Goal: Navigation & Orientation: Find specific page/section

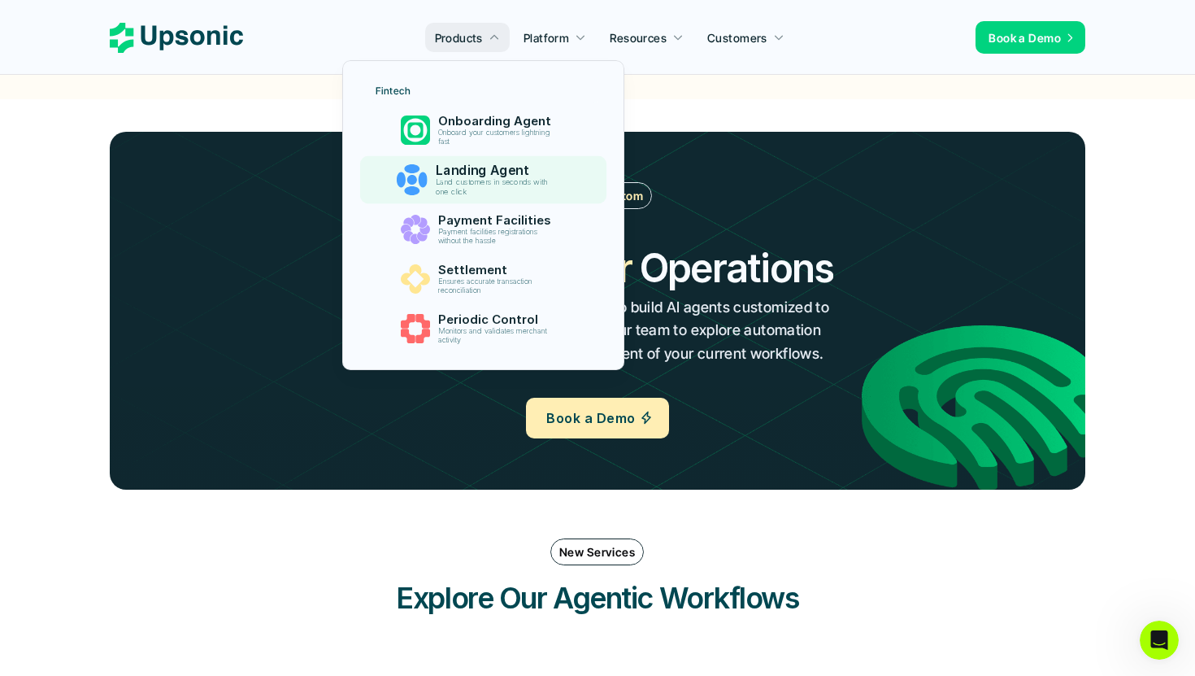
click at [538, 185] on p "Land customers in seconds with one click" at bounding box center [497, 187] width 124 height 19
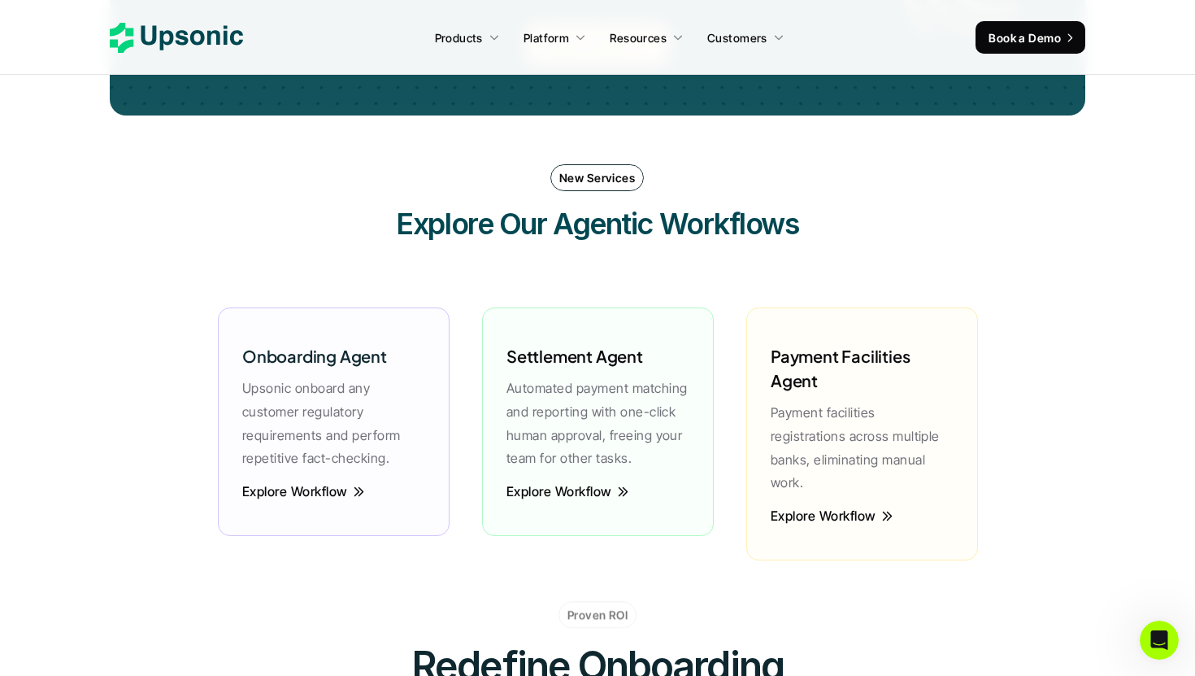
scroll to position [4162, 0]
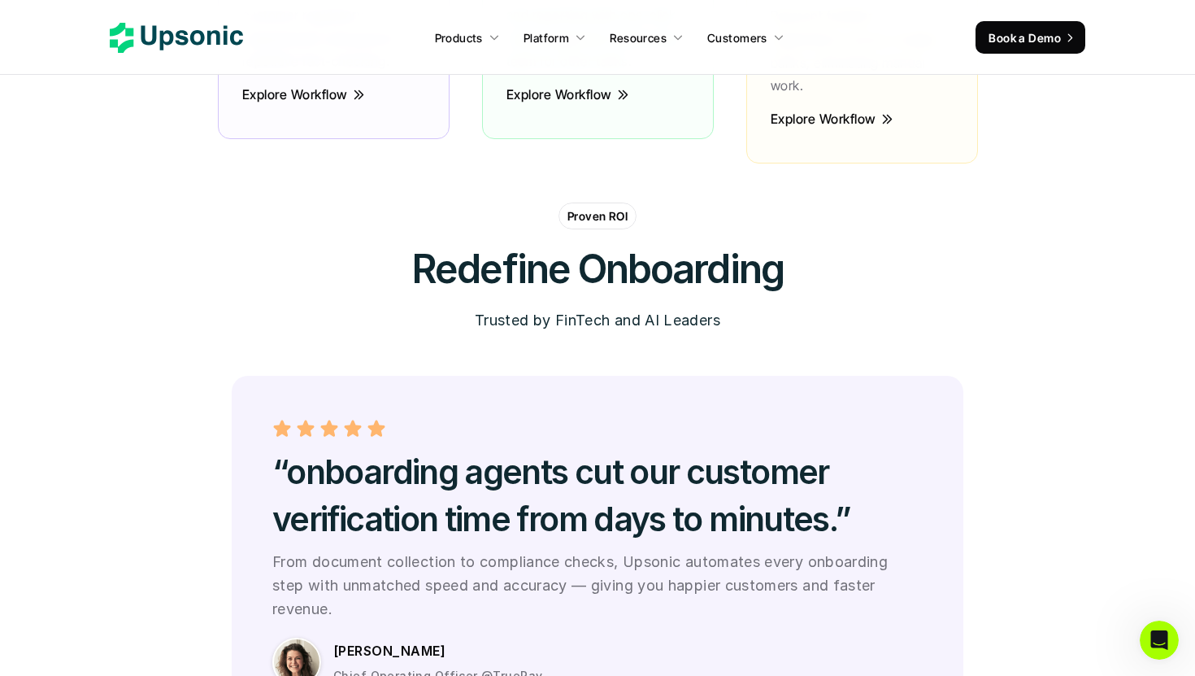
scroll to position [1800, 0]
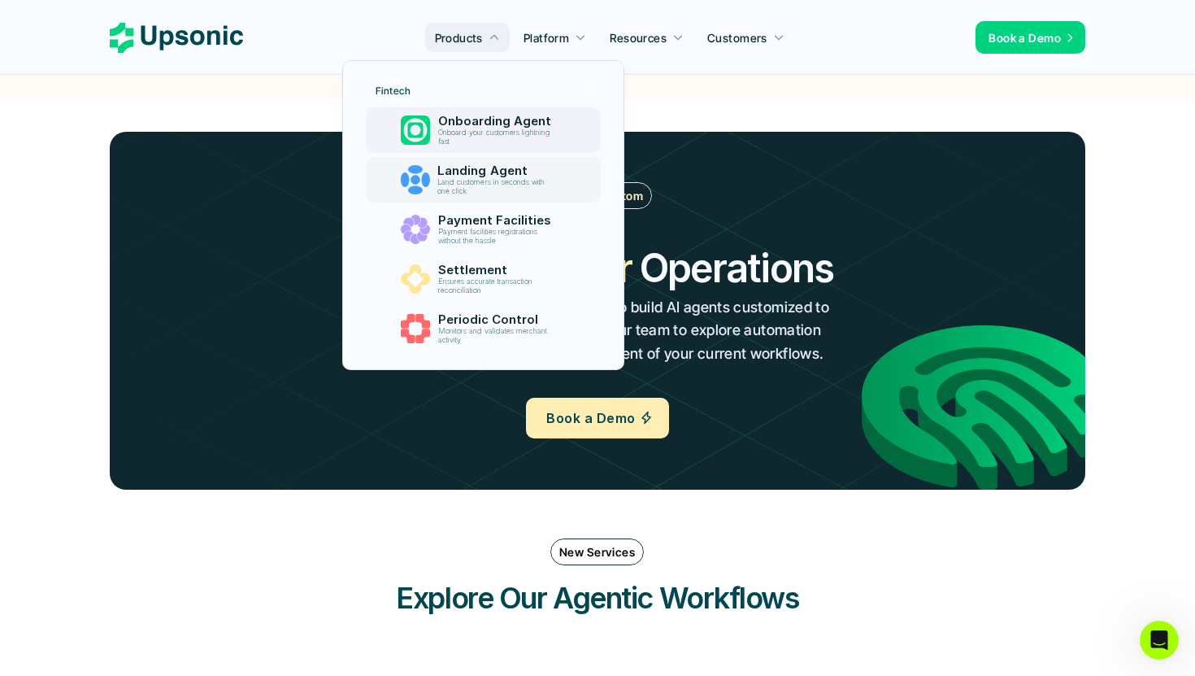
click at [452, 192] on p "Land customers in seconds with one click" at bounding box center [496, 187] width 119 height 18
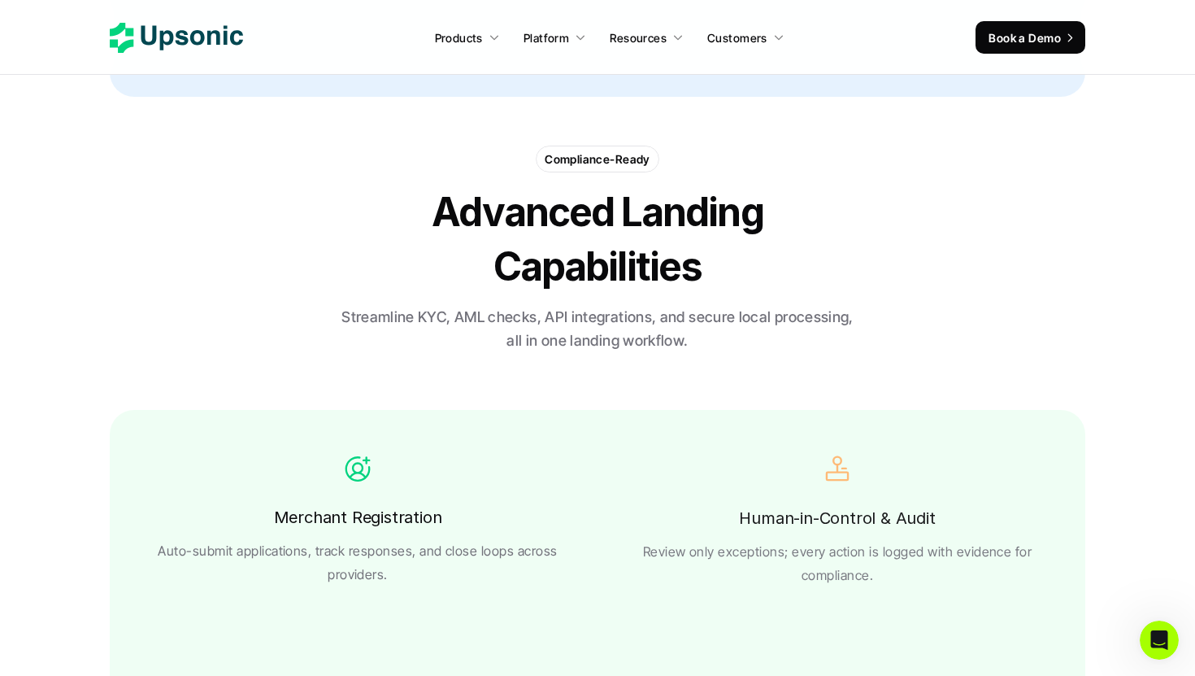
scroll to position [2650, 0]
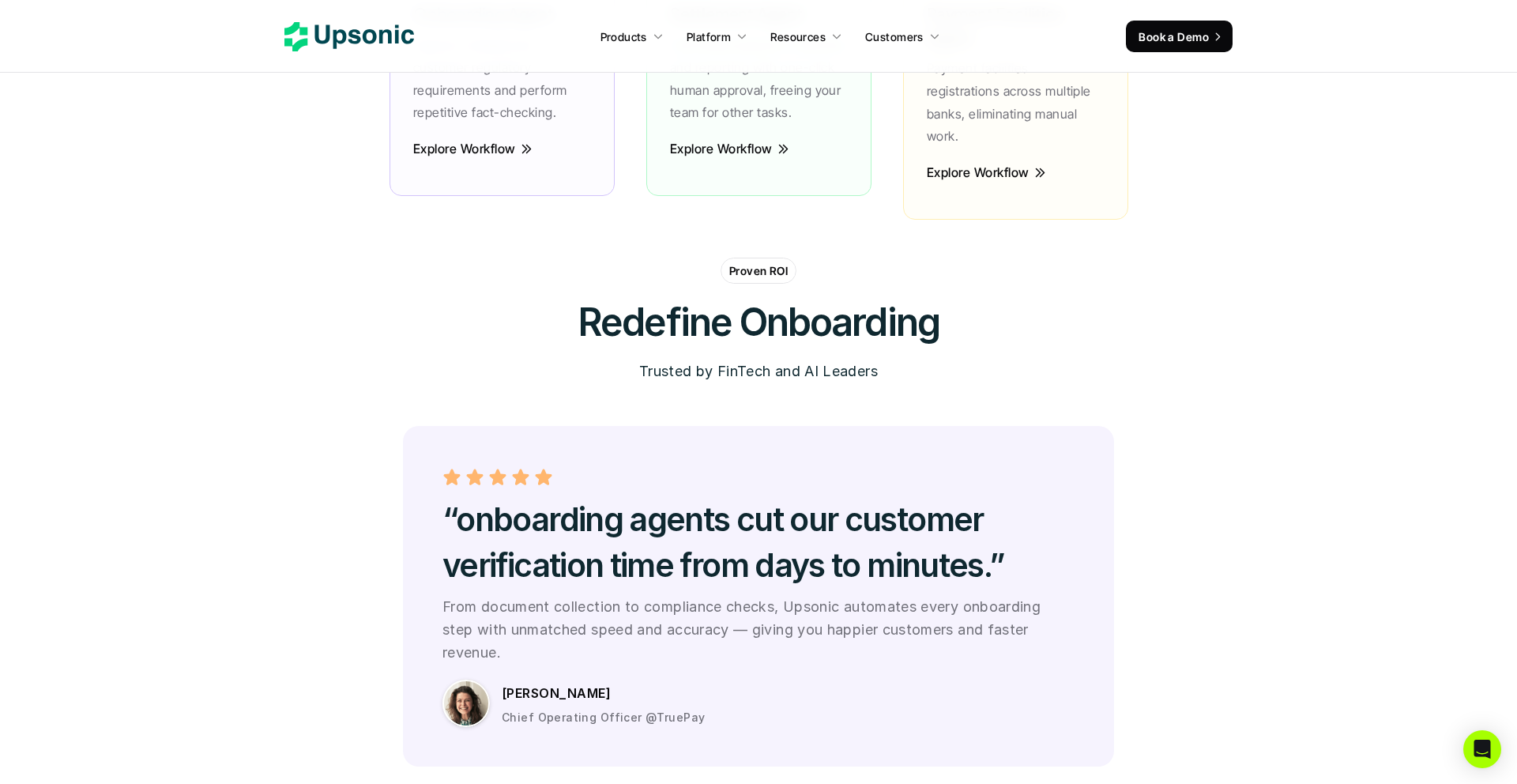
scroll to position [4106, 0]
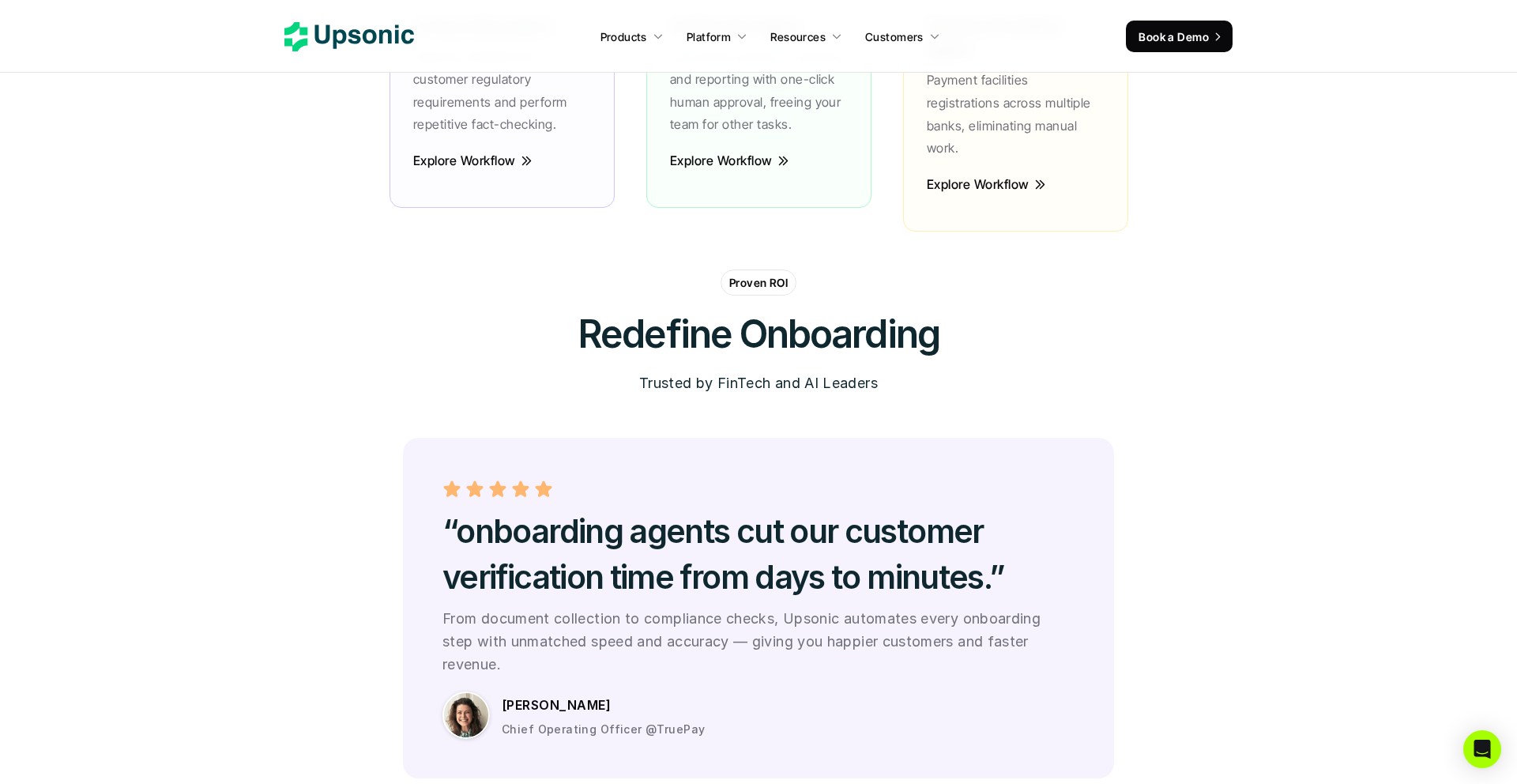
click at [681, 372] on p "Trusted by FinTech and AI Leaders" at bounding box center [759, 384] width 239 height 23
drag, startPoint x: 528, startPoint y: 640, endPoint x: 619, endPoint y: 662, distance: 93.6
click at [619, 694] on div "[PERSON_NAME] Chief Operating Officer @TruePay" at bounding box center [787, 715] width 572 height 44
click at [649, 720] on p "Chief Operating Officer @TruePay" at bounding box center [603, 728] width 203 height 17
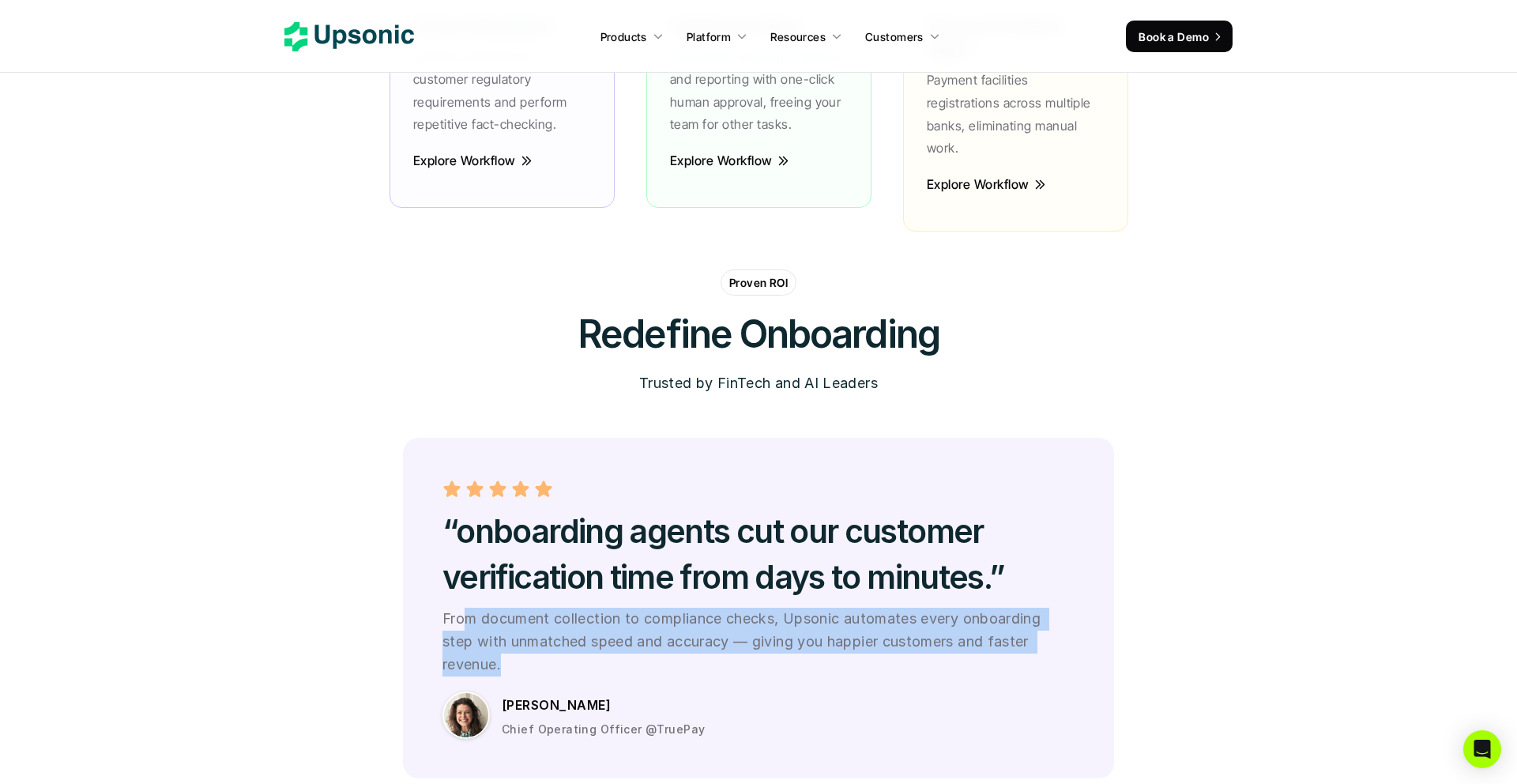
drag, startPoint x: 470, startPoint y: 559, endPoint x: 812, endPoint y: 609, distance: 345.6
click at [822, 610] on p "From document collection to compliance checks, Upsonic automates every onboardi…" at bounding box center [758, 641] width 632 height 68
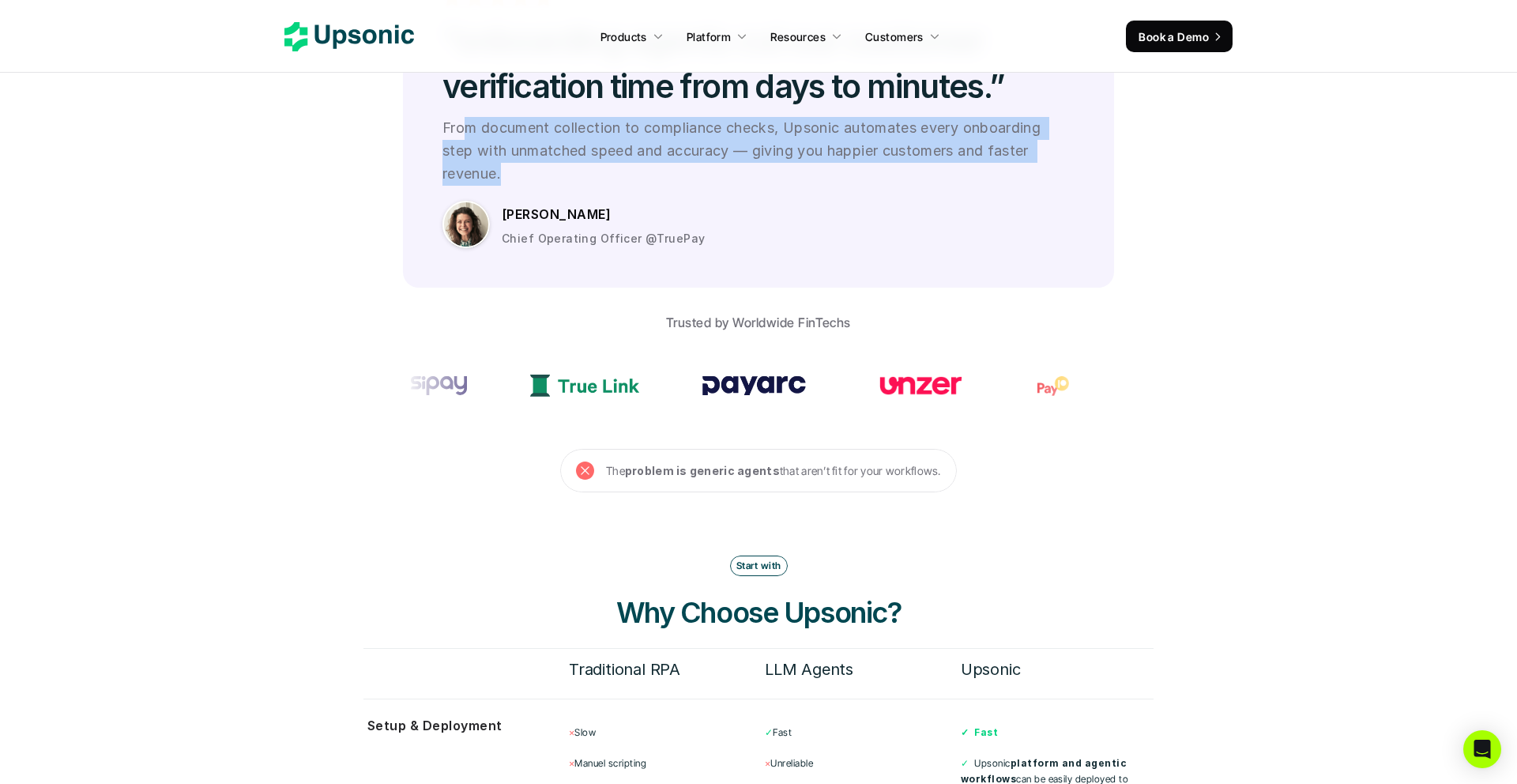
scroll to position [4597, 0]
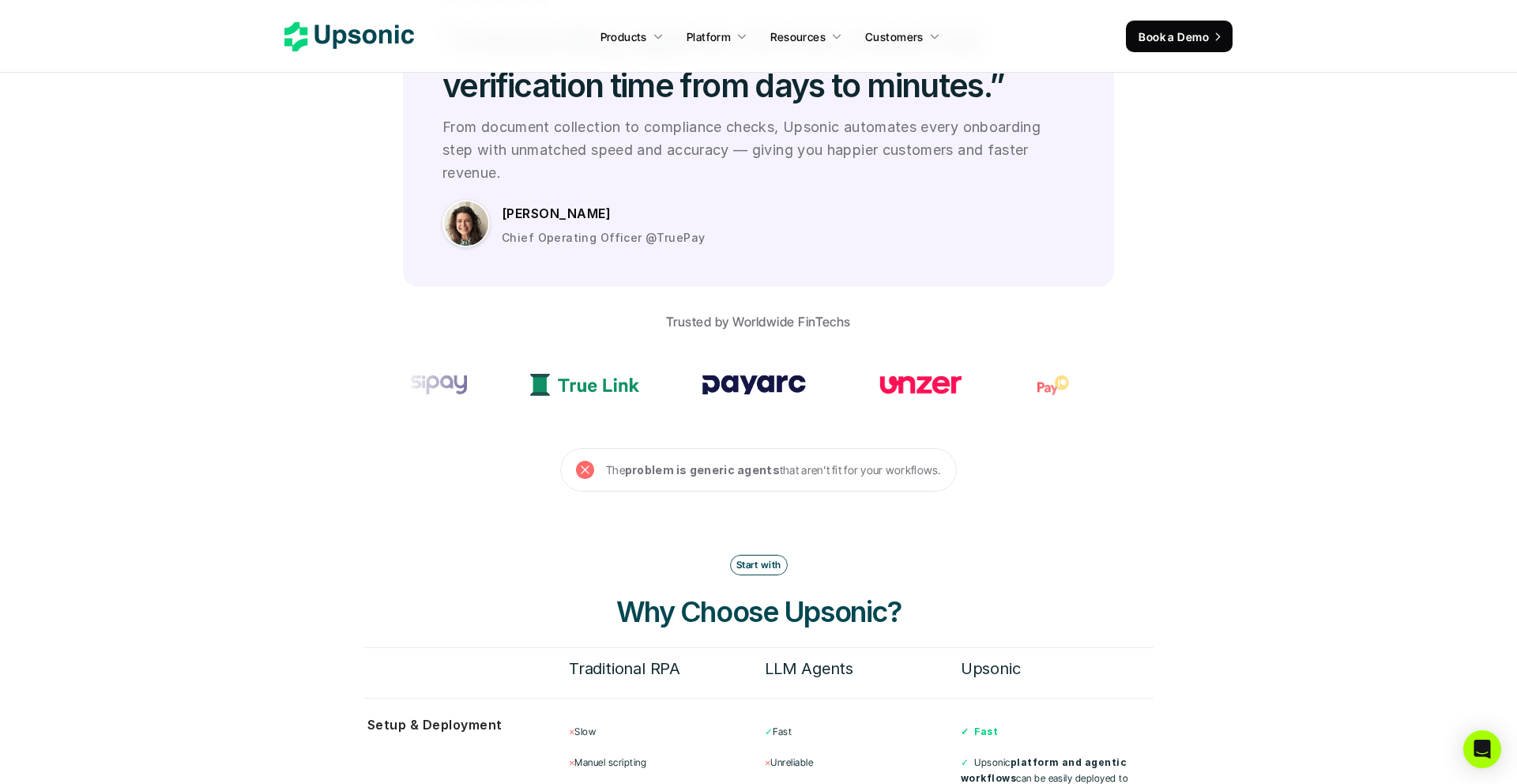
click at [693, 462] on strong "problem is generic agents" at bounding box center [702, 469] width 155 height 14
drag, startPoint x: 797, startPoint y: 419, endPoint x: 572, endPoint y: 412, distance: 225.1
click at [572, 448] on div "The problem is generic agents that aren’t fit for your workflows." at bounding box center [758, 469] width 396 height 44
drag, startPoint x: 571, startPoint y: 411, endPoint x: 983, endPoint y: 447, distance: 413.6
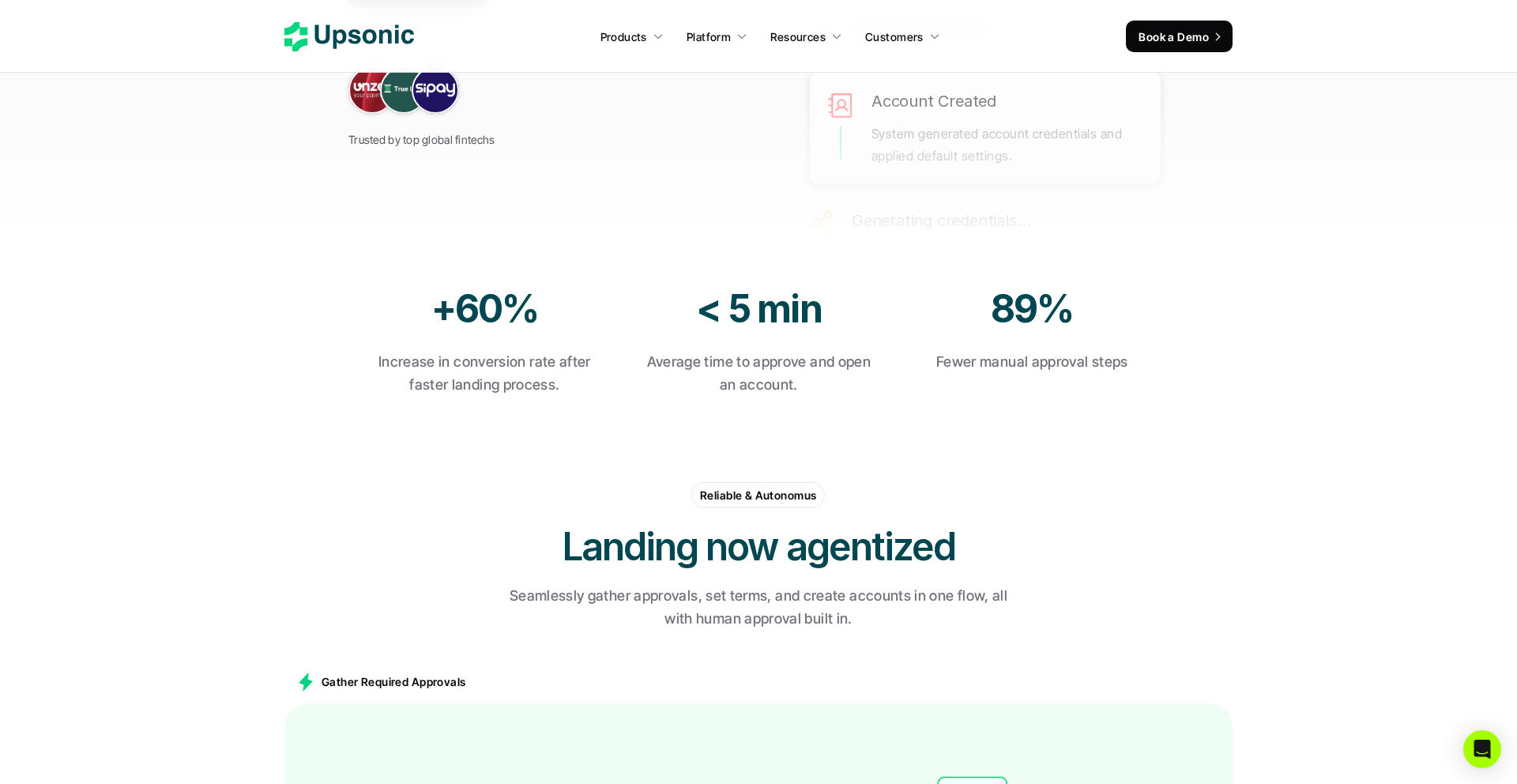
scroll to position [74, 0]
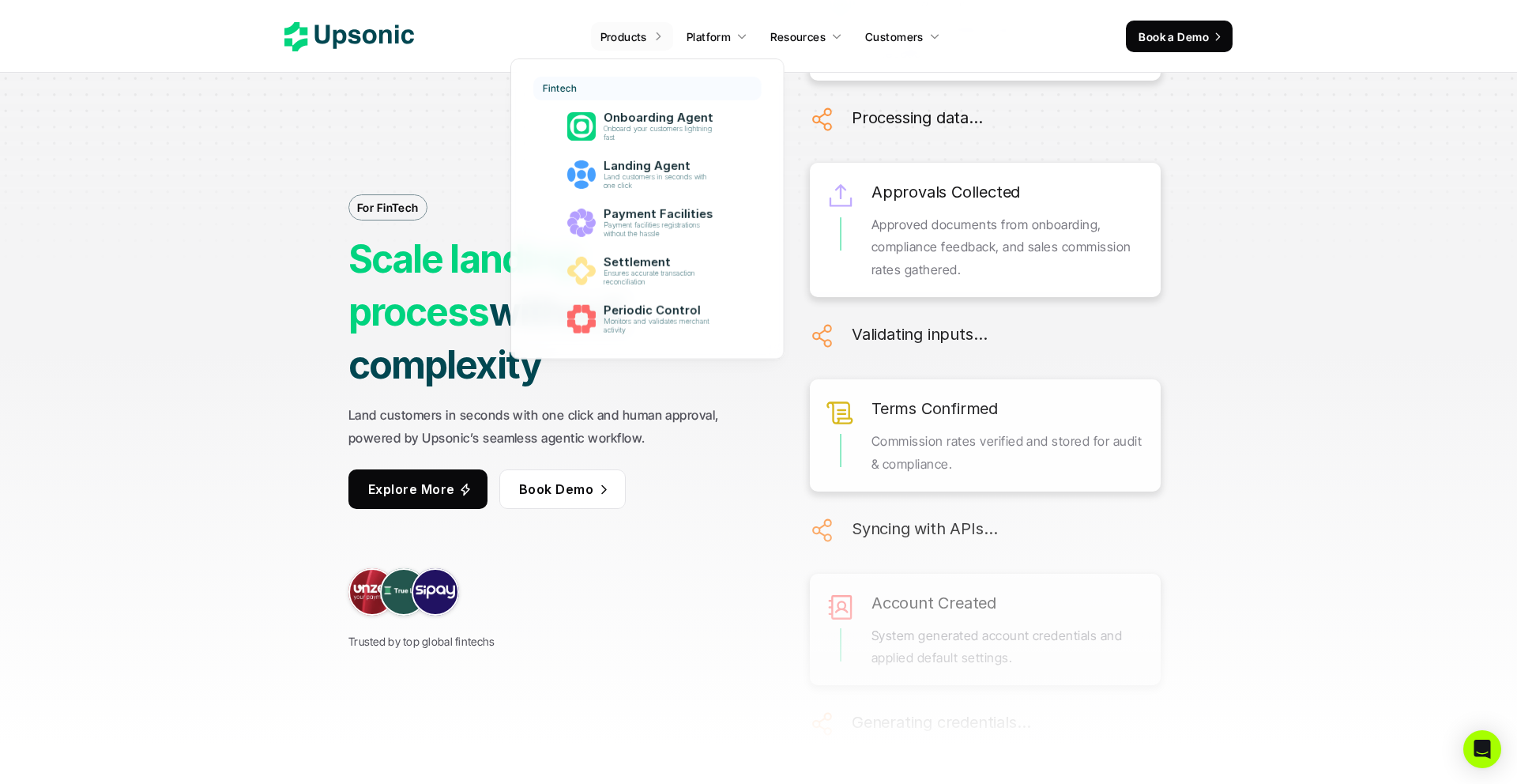
click at [632, 39] on p "Products" at bounding box center [624, 36] width 47 height 17
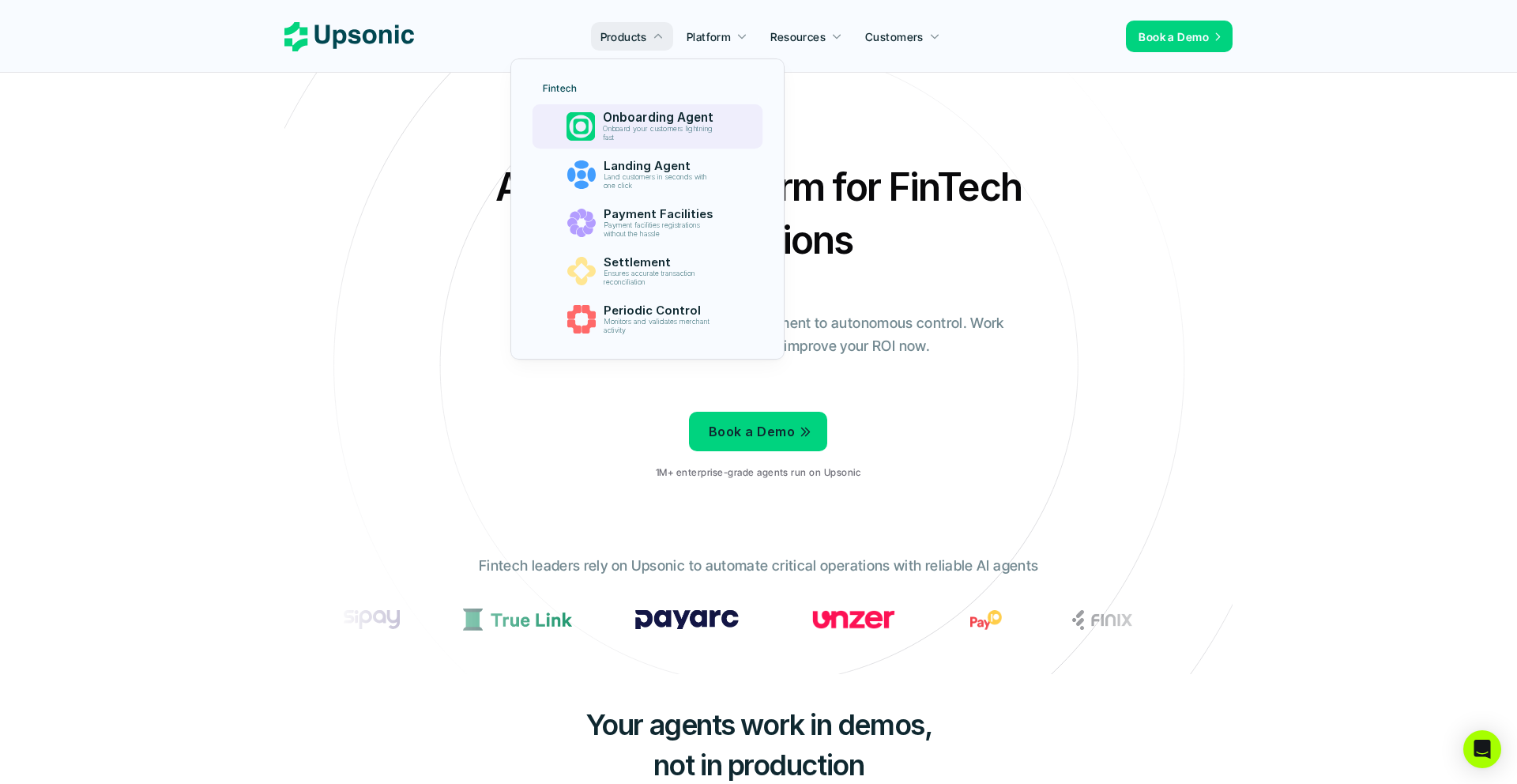
click at [605, 130] on p "Onboard your customers lightning fast" at bounding box center [661, 133] width 117 height 17
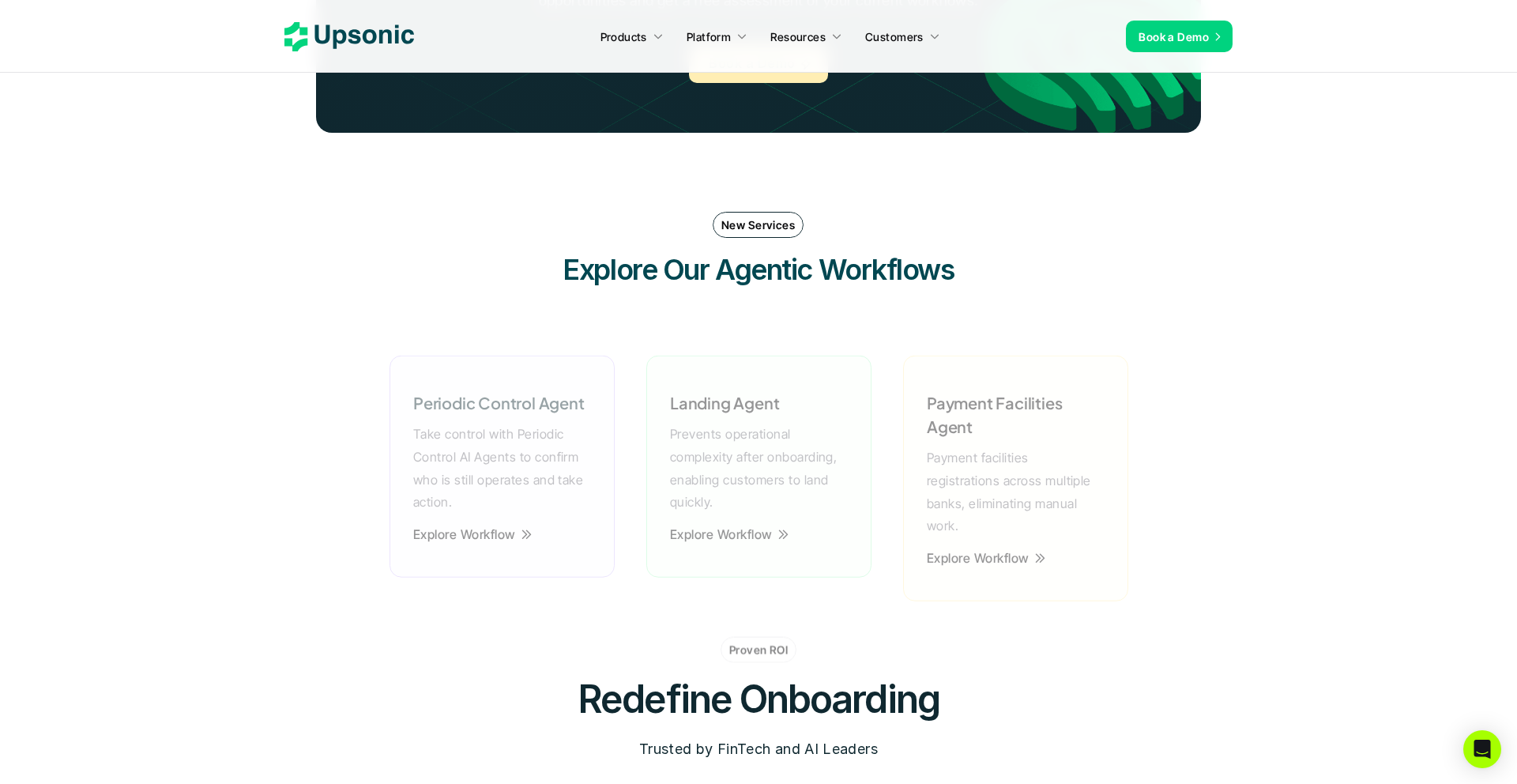
scroll to position [3808, 0]
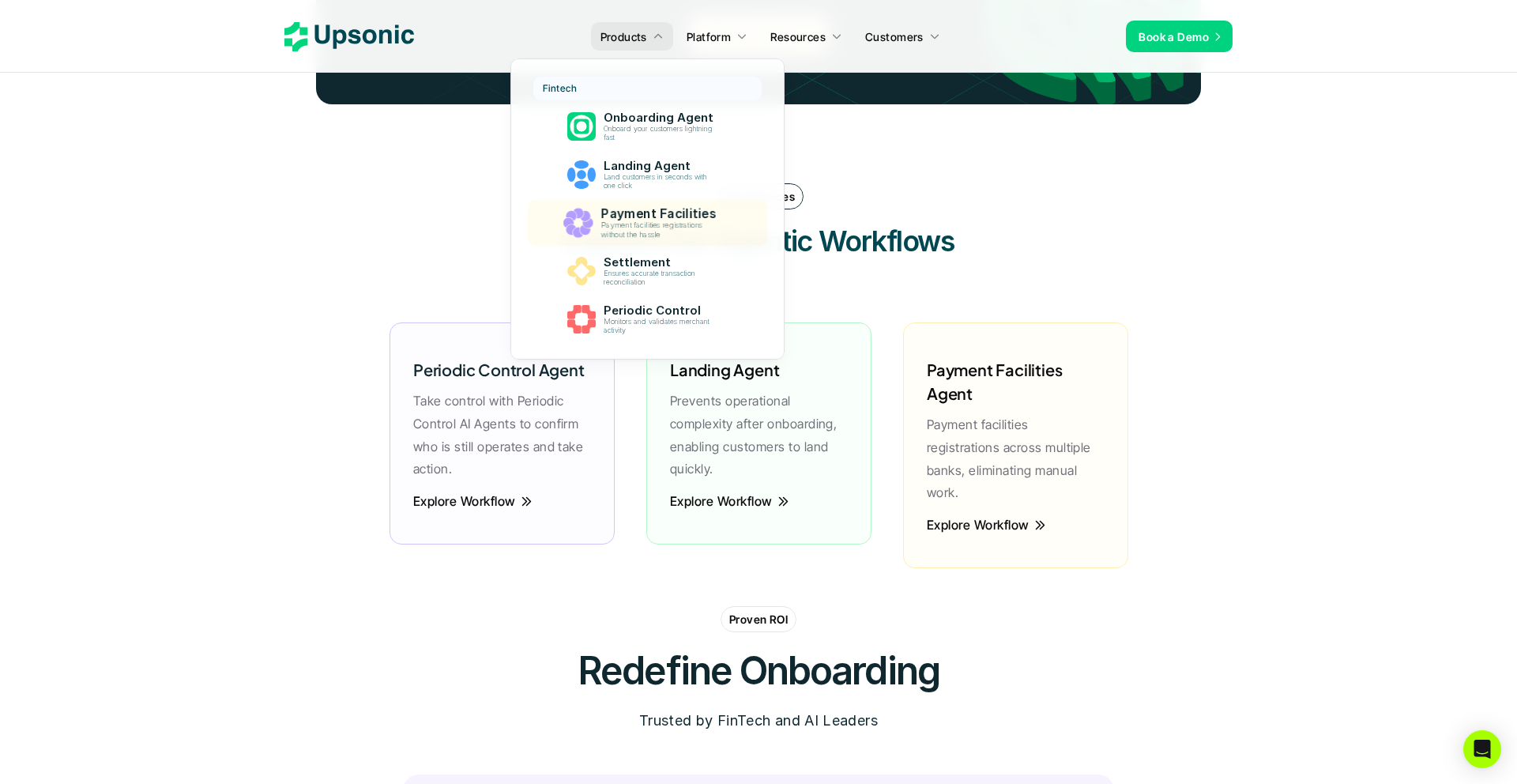
click at [638, 227] on p "Payment facilities registrations without the hassle" at bounding box center [661, 230] width 121 height 18
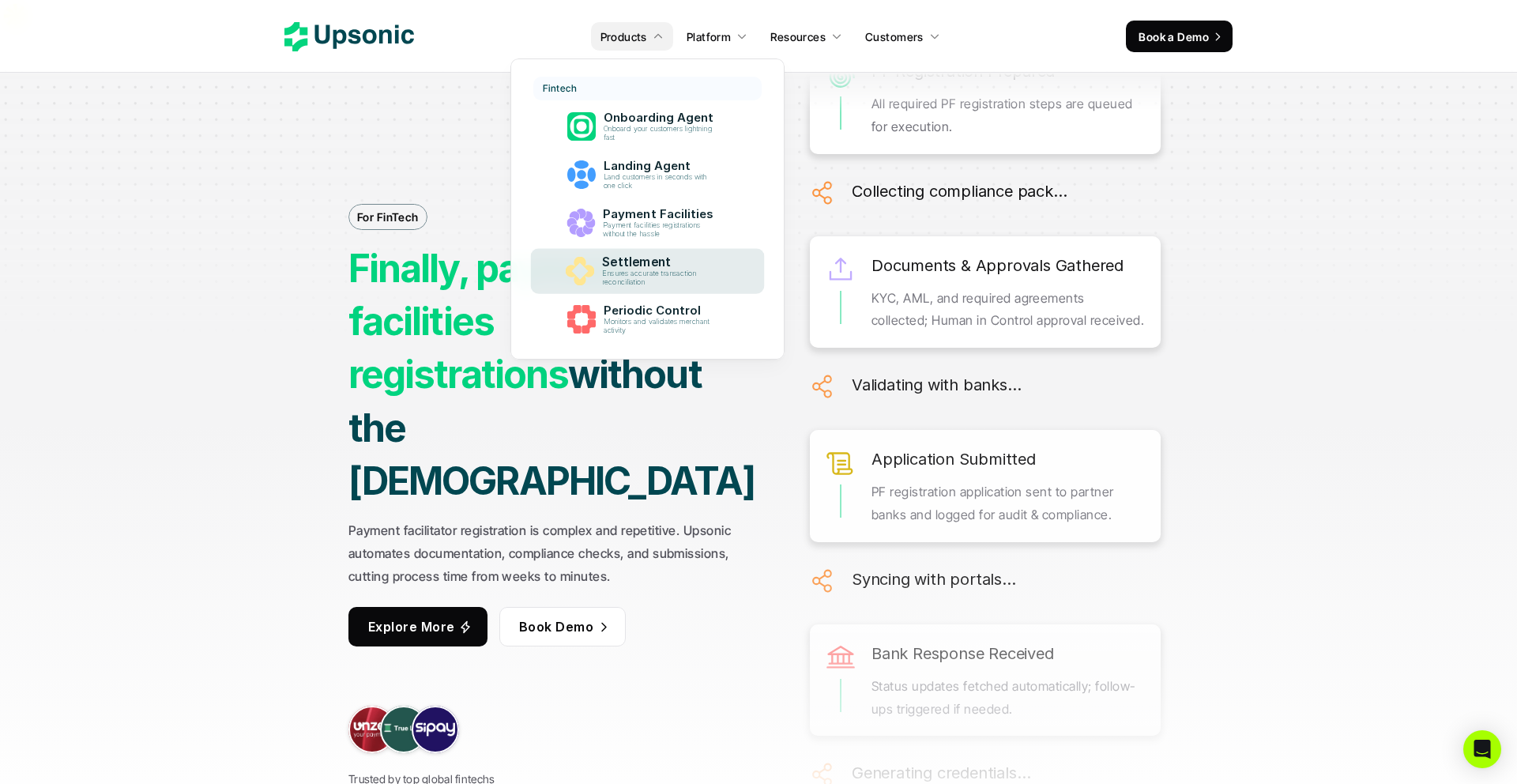
click at [634, 269] on p "Ensures accurate transaction reconciliation" at bounding box center [661, 278] width 118 height 17
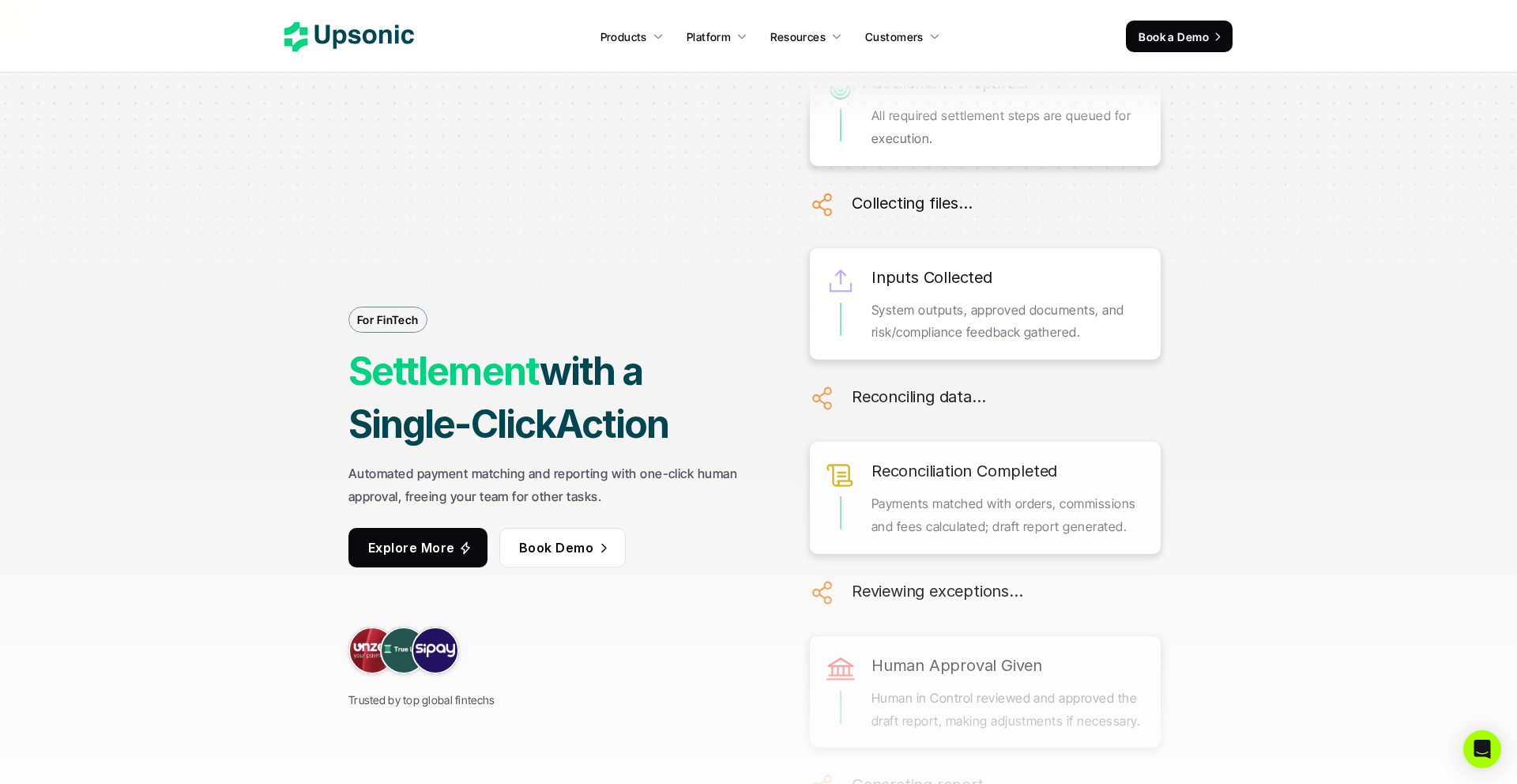
click at [322, 30] on icon at bounding box center [349, 37] width 129 height 29
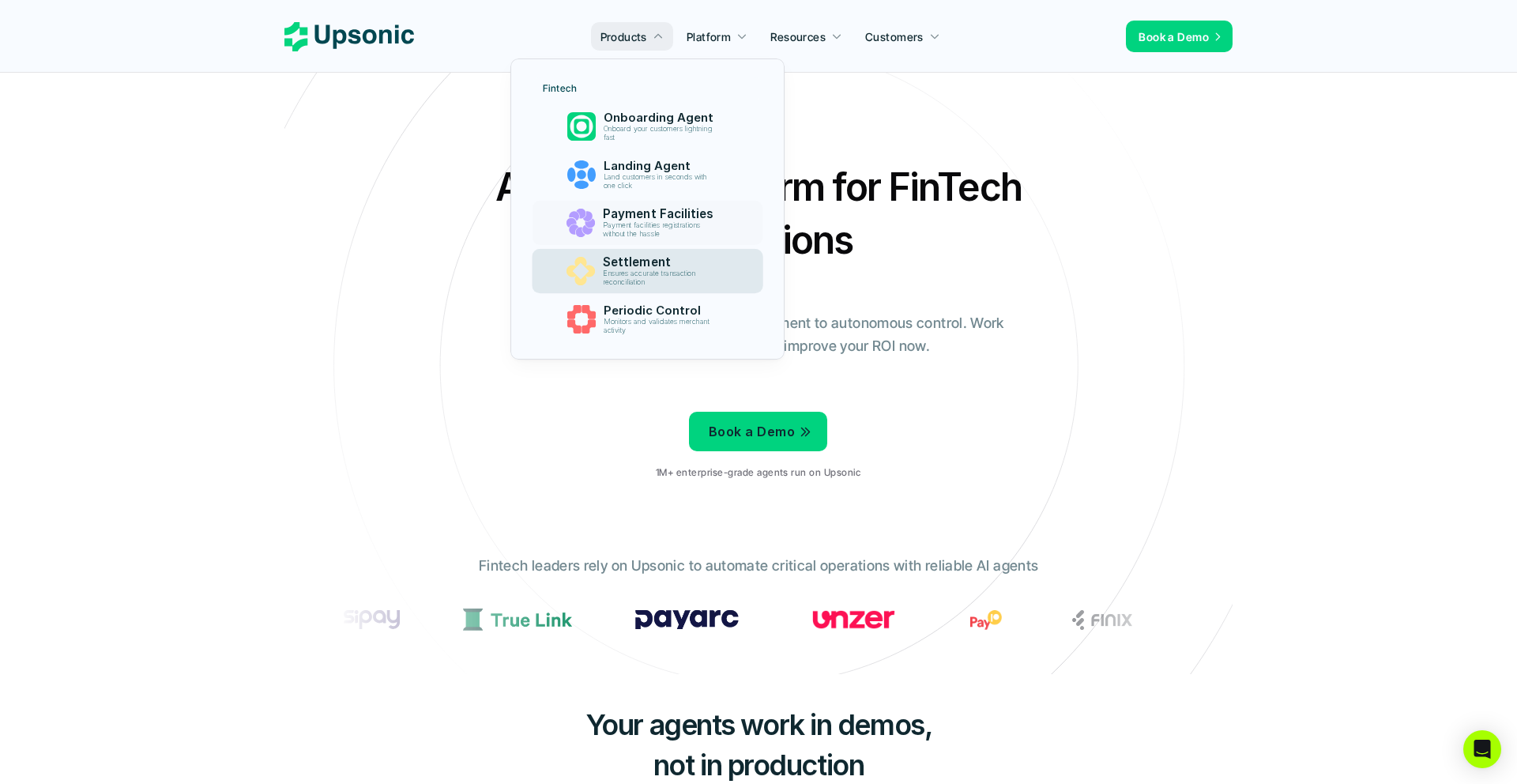
click at [619, 266] on p "Settlement" at bounding box center [662, 262] width 119 height 15
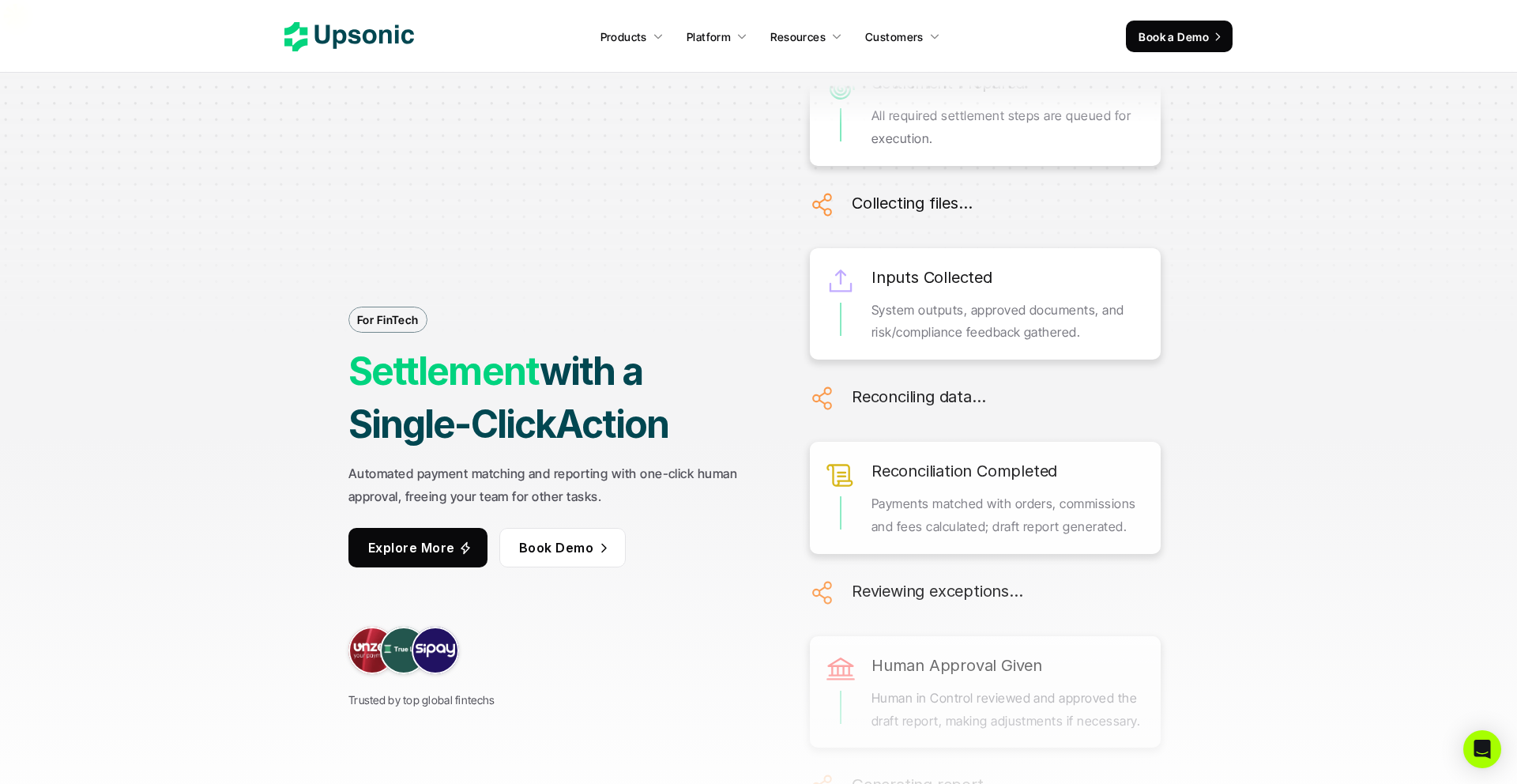
click at [649, 43] on link "Products" at bounding box center [632, 36] width 83 height 28
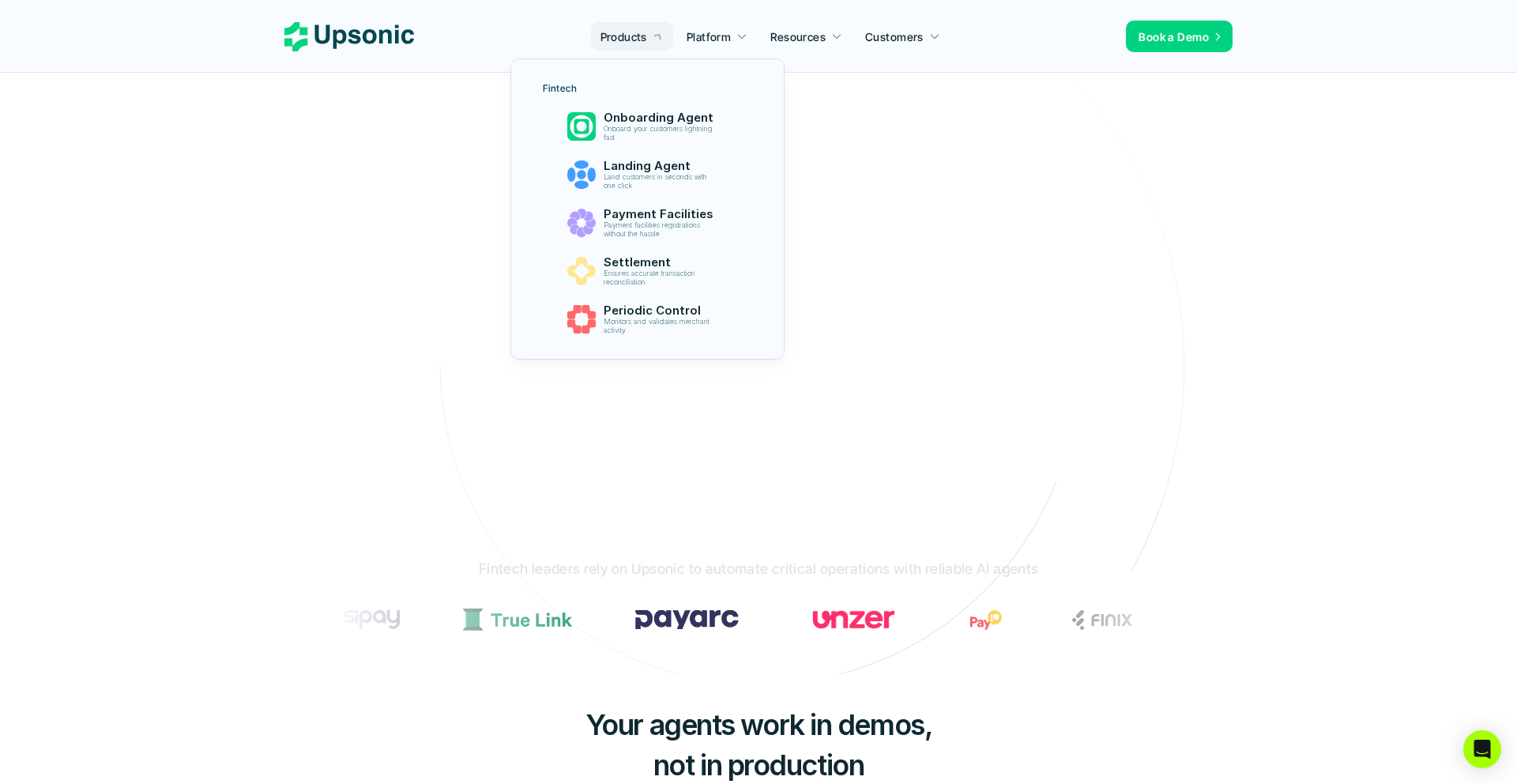
click at [637, 39] on p "Products" at bounding box center [624, 36] width 47 height 17
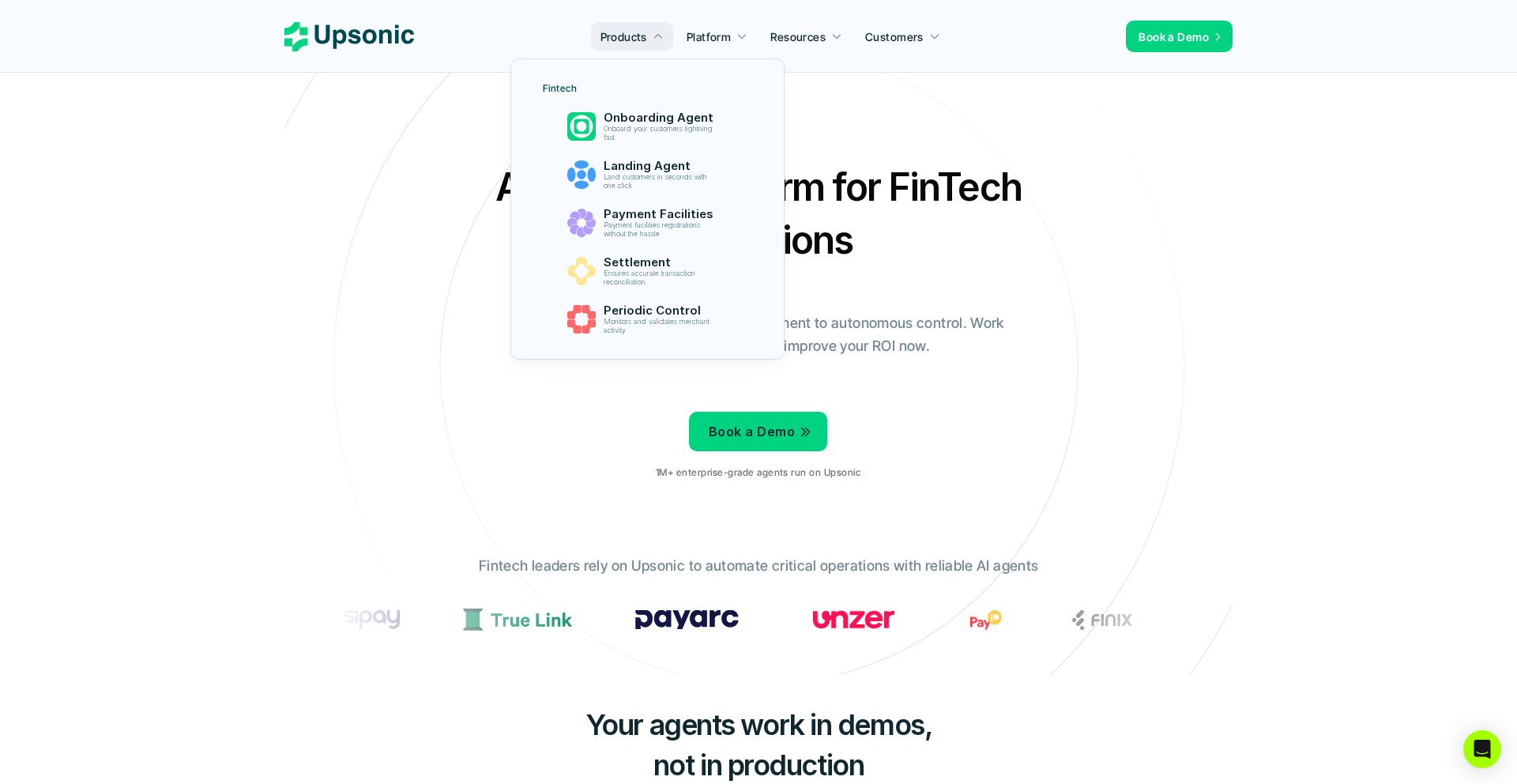
click at [630, 321] on p "Monitors and validates merchant activity" at bounding box center [660, 326] width 116 height 17
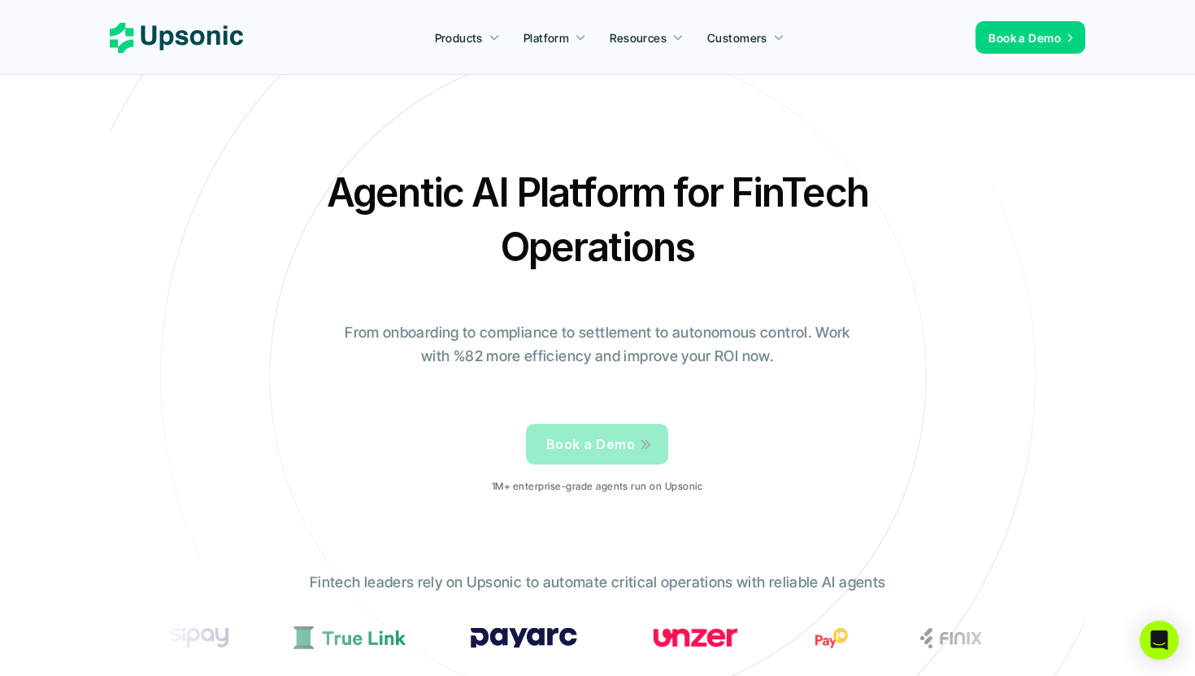
click at [589, 436] on span "Book a Demo" at bounding box center [590, 444] width 89 height 16
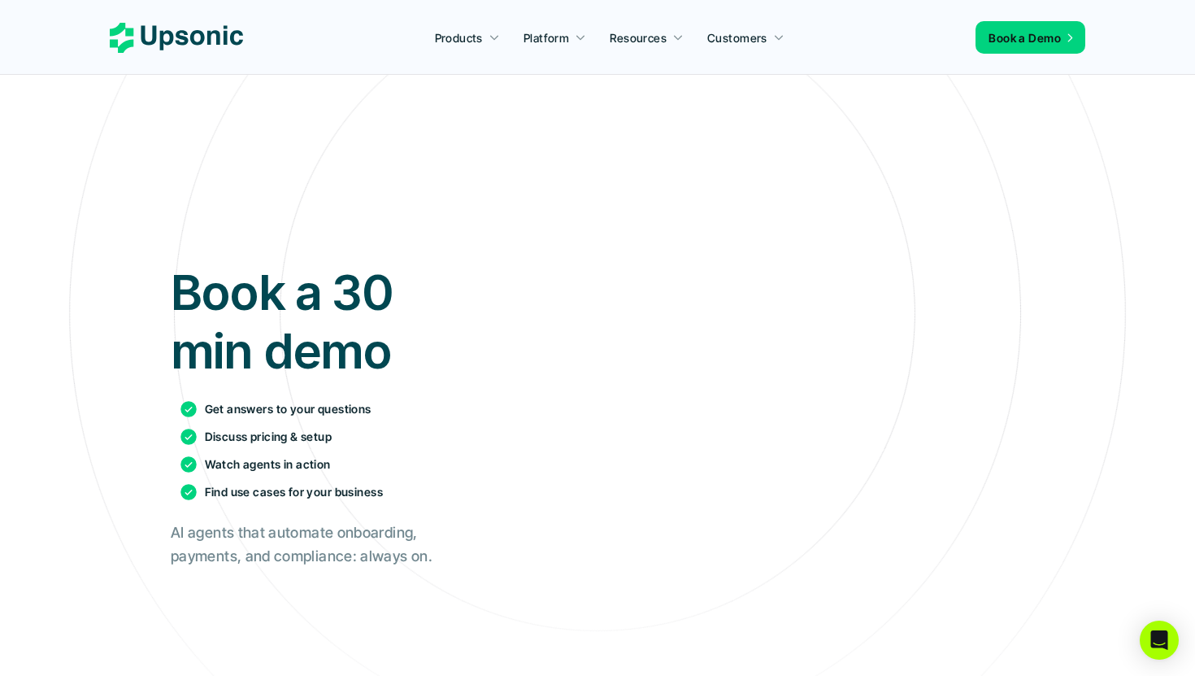
scroll to position [80, 0]
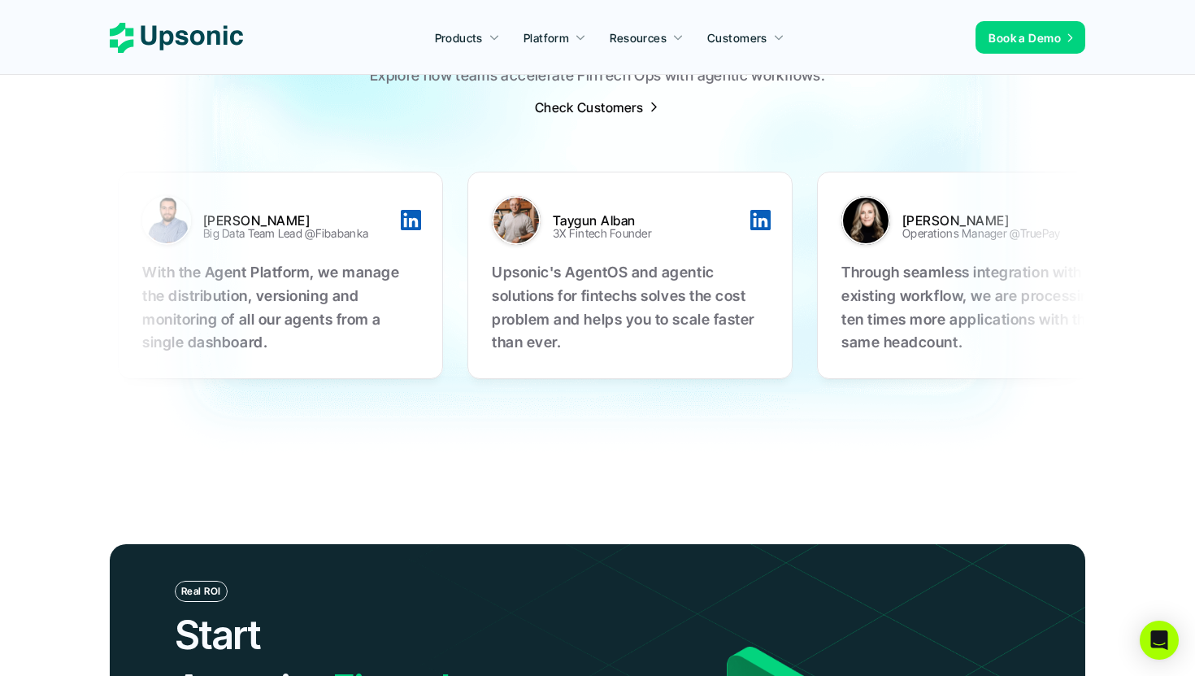
scroll to position [3634, 0]
